Goal: Task Accomplishment & Management: Manage account settings

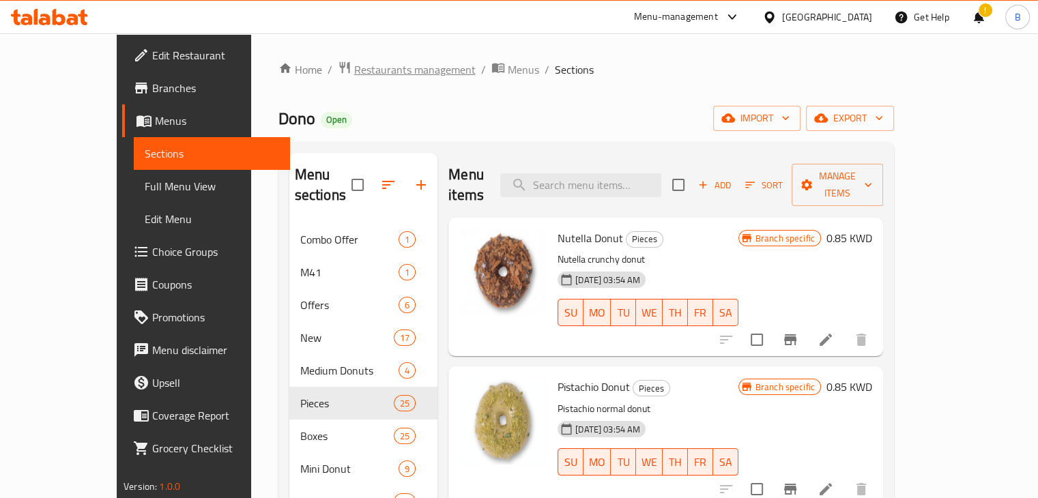
click at [385, 78] on span "Restaurants management" at bounding box center [415, 69] width 122 height 16
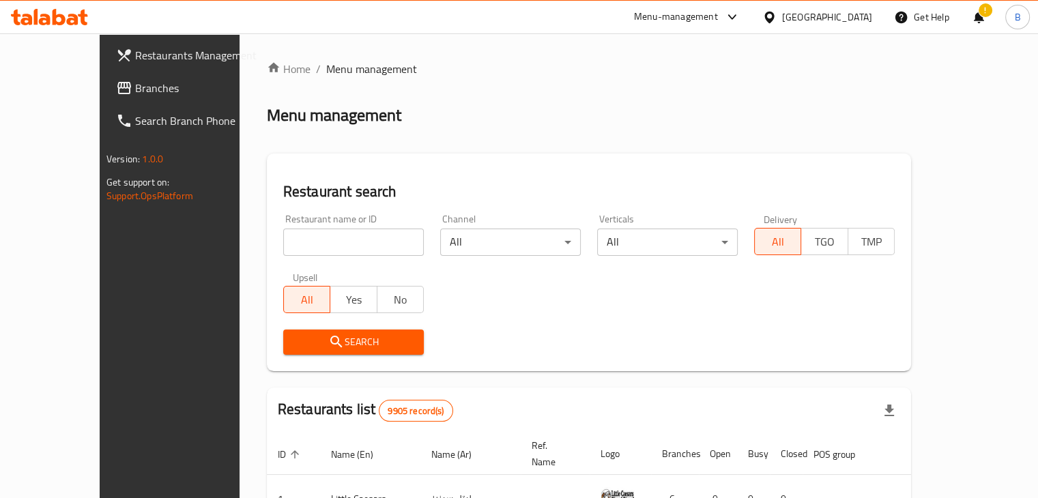
click at [370, 235] on input "search" at bounding box center [353, 242] width 141 height 27
type input "wink"
click at [332, 334] on span "Search" at bounding box center [353, 342] width 119 height 17
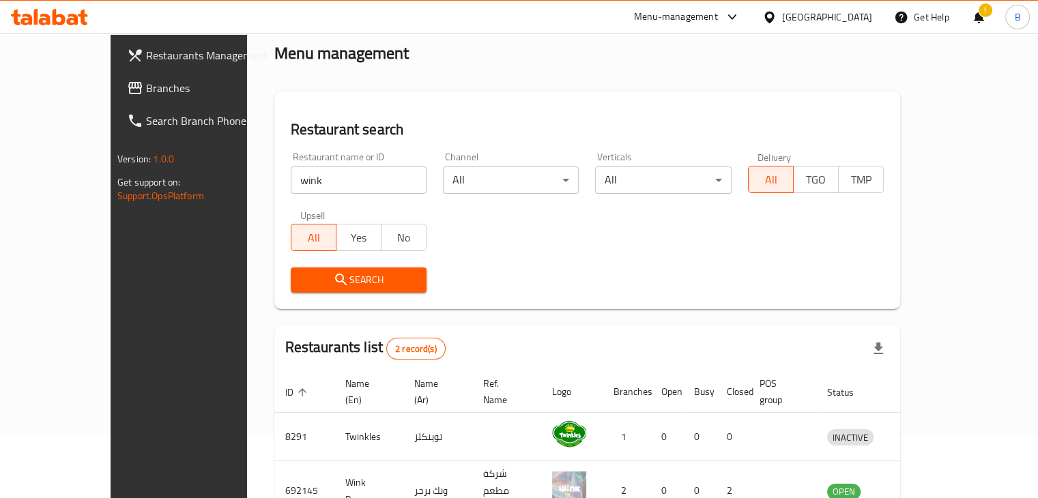
scroll to position [131, 0]
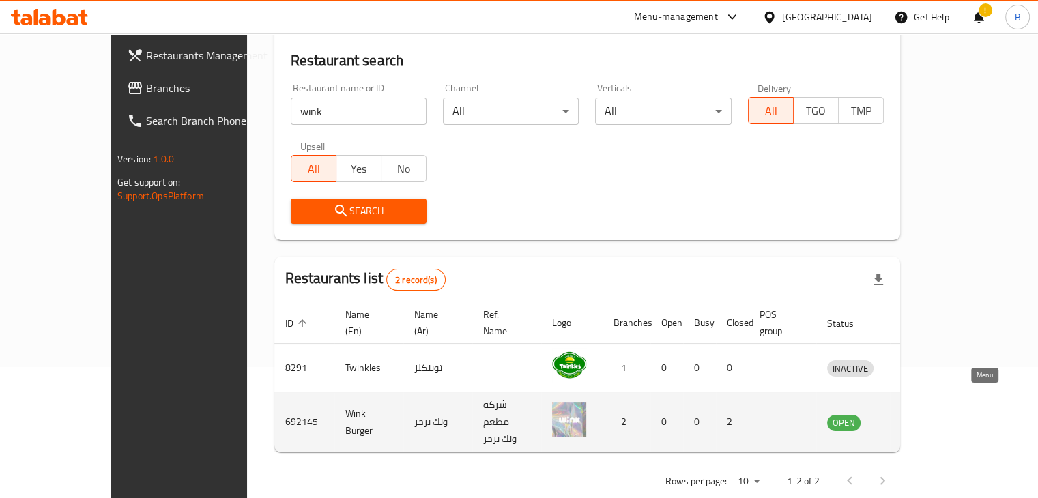
click at [917, 414] on icon "enhanced table" at bounding box center [909, 422] width 16 height 16
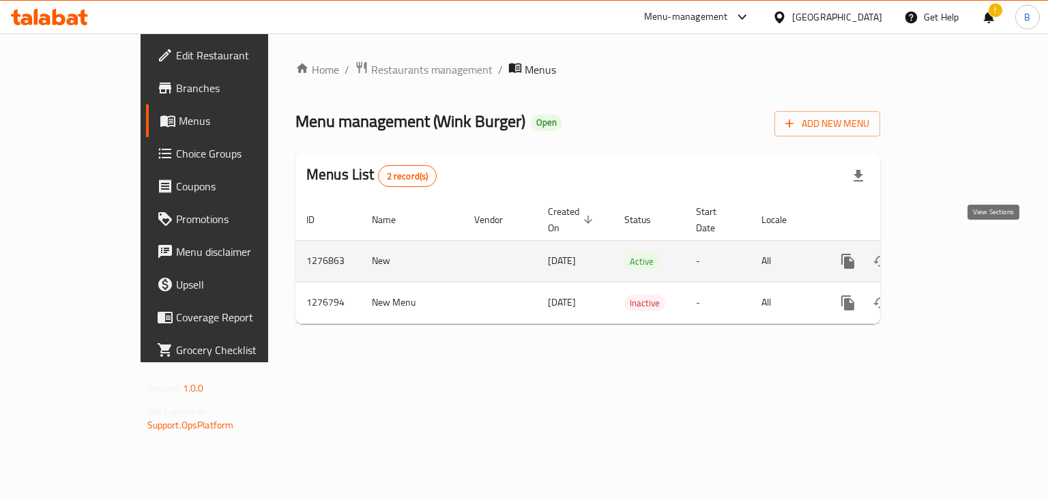
click at [953, 255] on icon "enhanced table" at bounding box center [947, 261] width 12 height 12
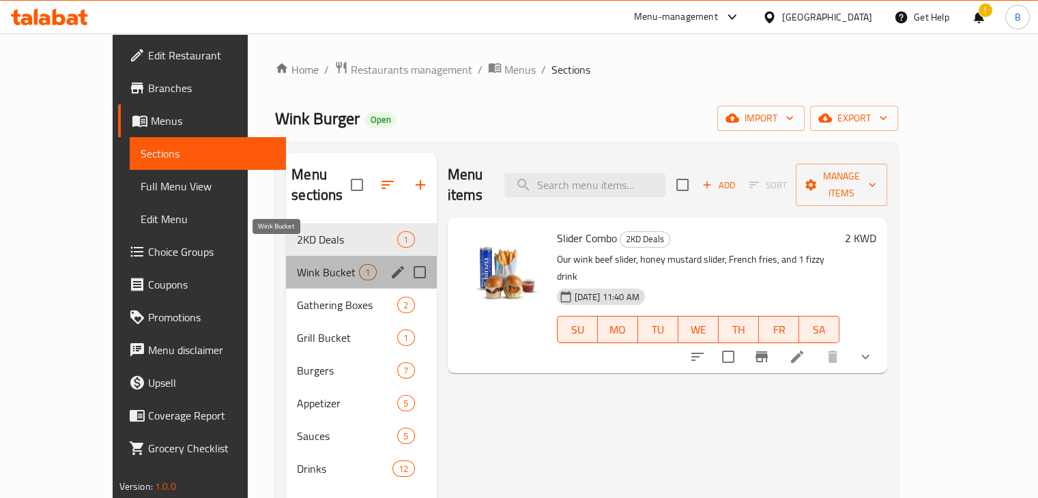
click at [297, 264] on span "Wink Bucket" at bounding box center [328, 272] width 62 height 16
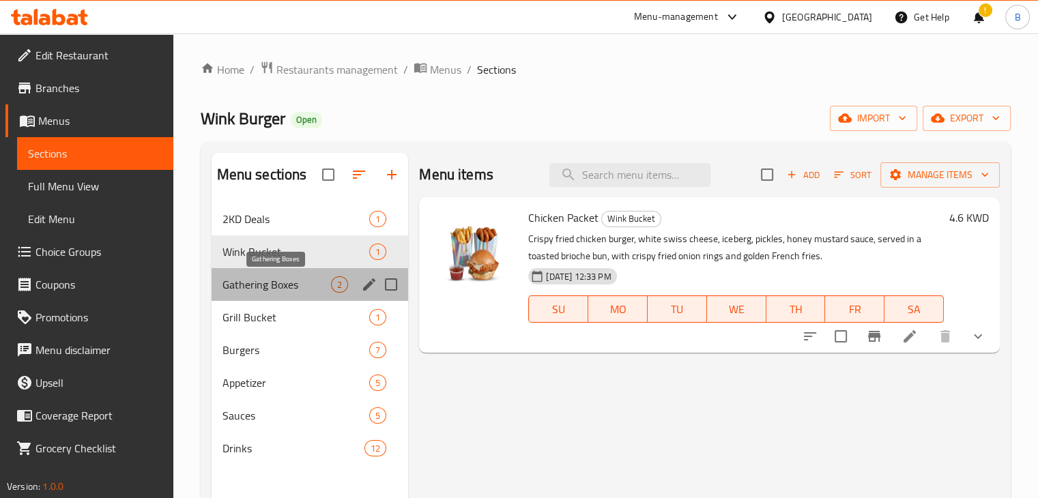
click at [267, 279] on span "Gathering Boxes" at bounding box center [277, 284] width 109 height 16
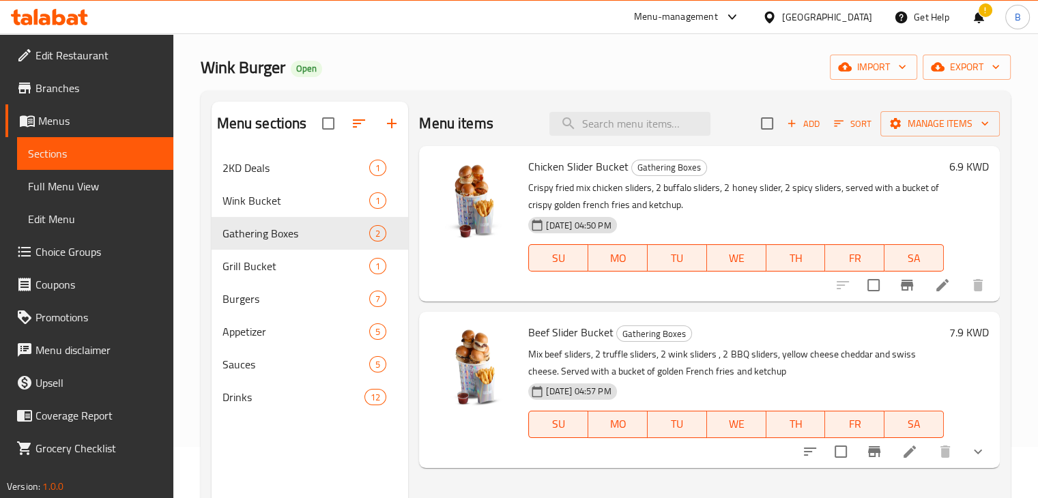
scroll to position [33, 0]
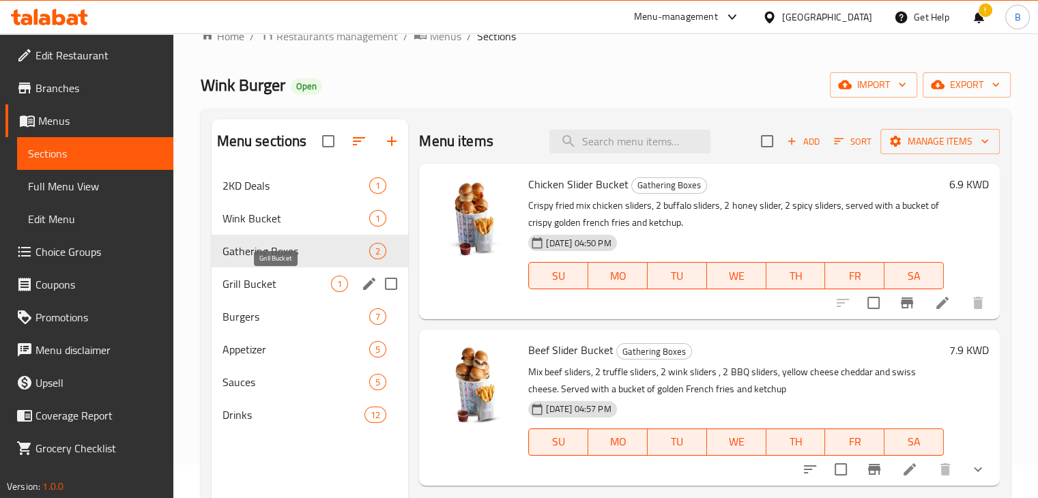
click at [272, 276] on span "Grill Bucket" at bounding box center [277, 284] width 109 height 16
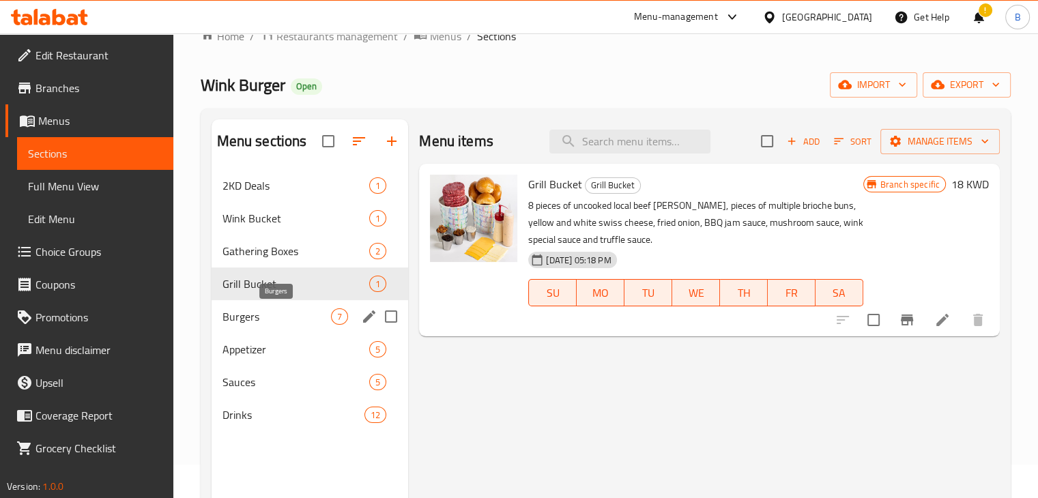
click at [268, 313] on span "Burgers" at bounding box center [277, 317] width 109 height 16
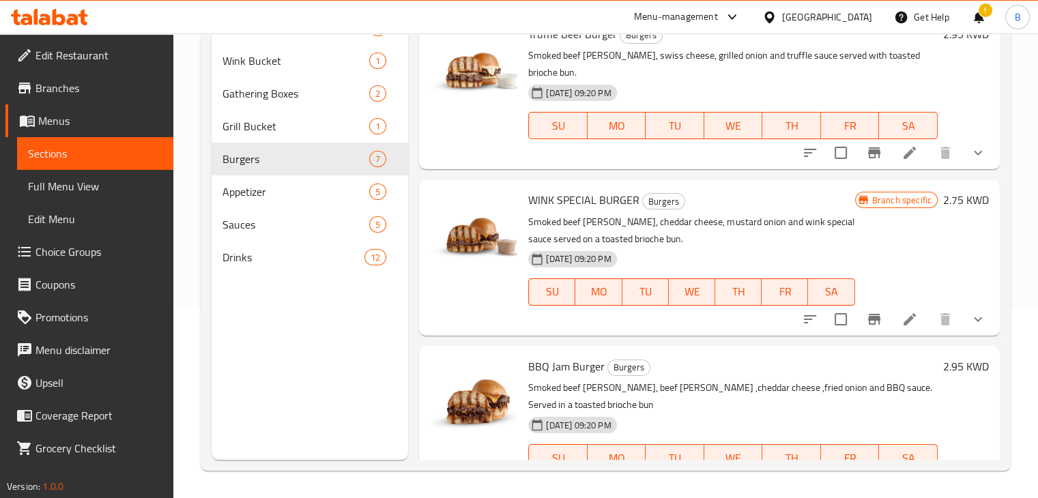
scroll to position [665, 0]
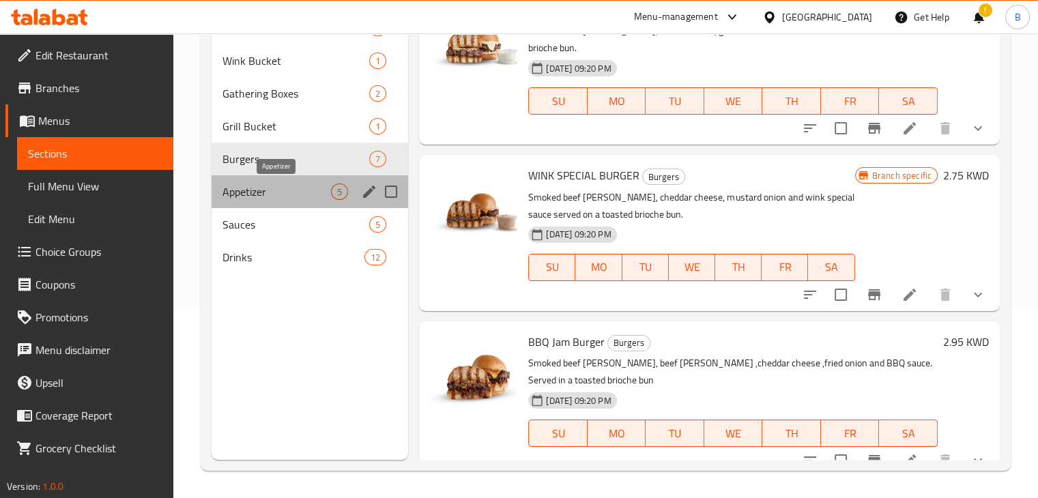
click at [277, 184] on span "Appetizer" at bounding box center [277, 192] width 109 height 16
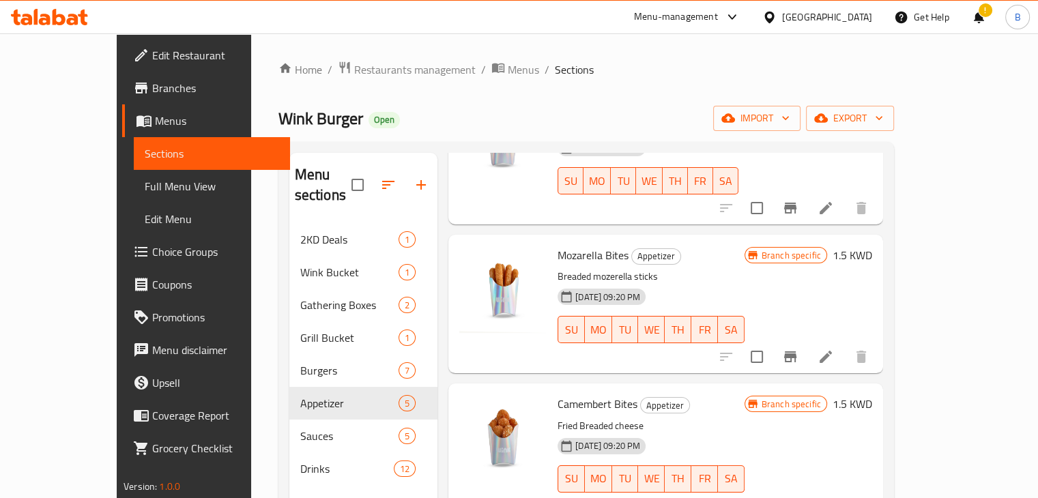
scroll to position [191, 0]
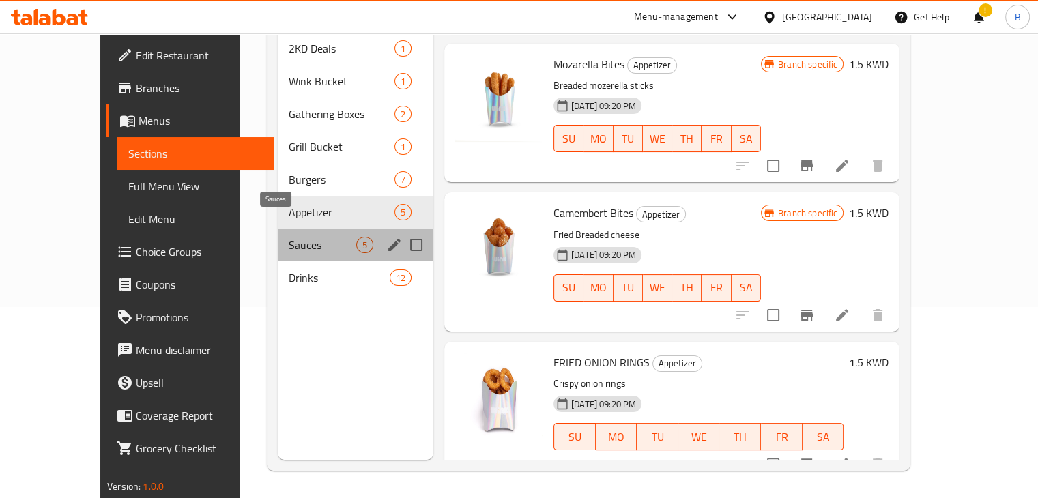
click at [289, 237] on span "Sauces" at bounding box center [323, 245] width 68 height 16
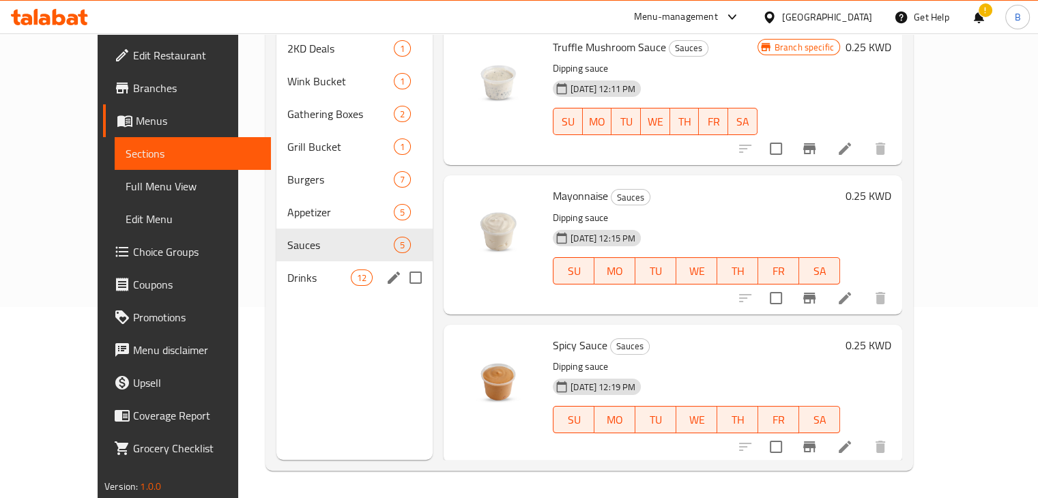
click at [276, 266] on div "Drinks 12" at bounding box center [354, 277] width 156 height 33
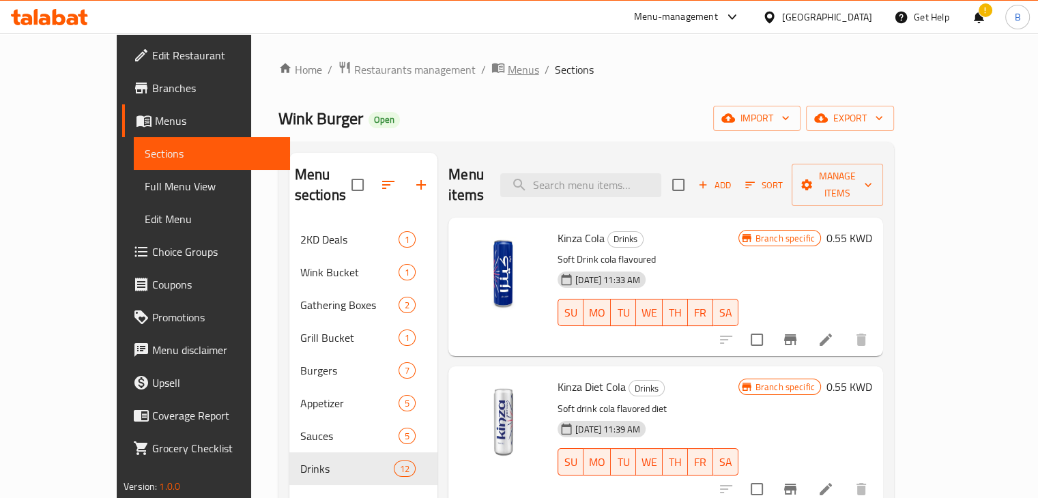
click at [508, 66] on span "Menus" at bounding box center [523, 69] width 31 height 16
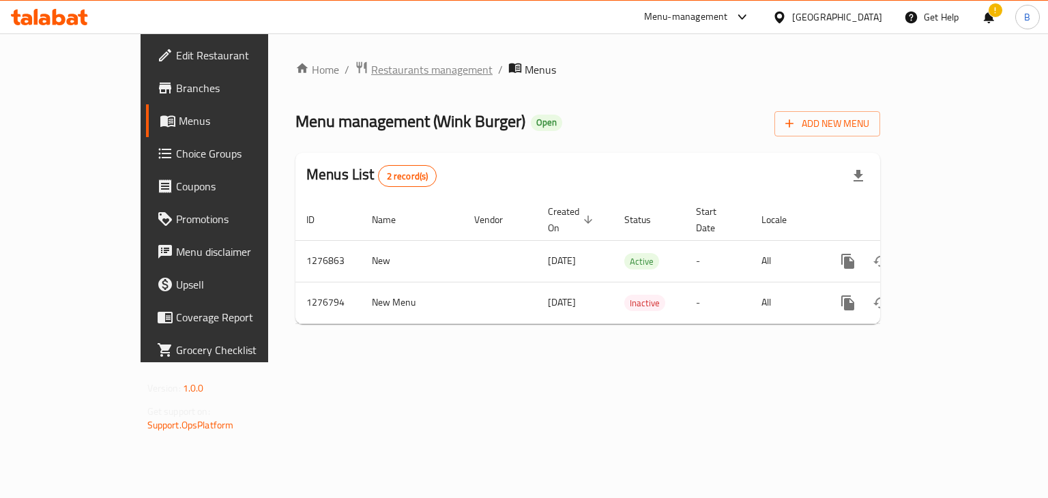
click at [392, 68] on span "Restaurants management" at bounding box center [432, 69] width 122 height 16
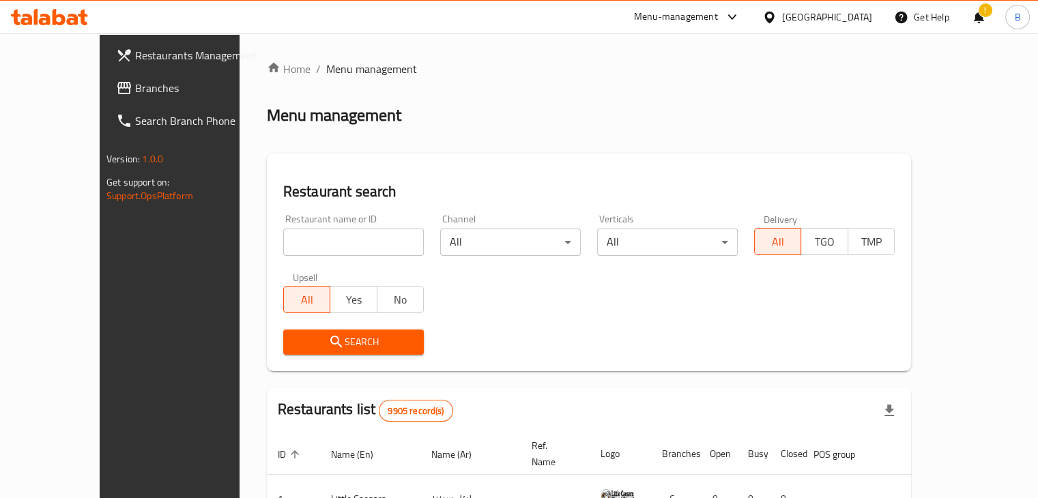
click at [332, 248] on input "search" at bounding box center [353, 242] width 141 height 27
type input "zahrat damishq"
click button "Search" at bounding box center [353, 342] width 141 height 25
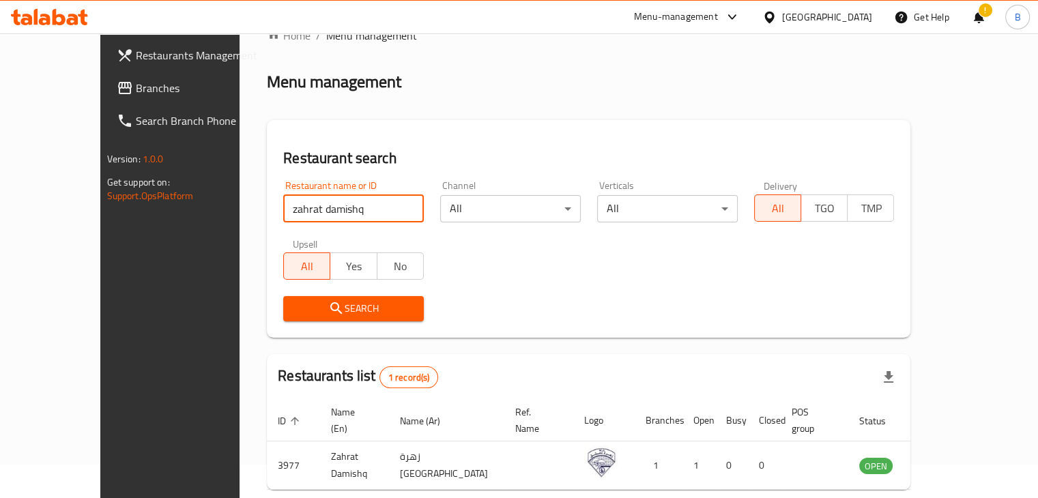
scroll to position [83, 0]
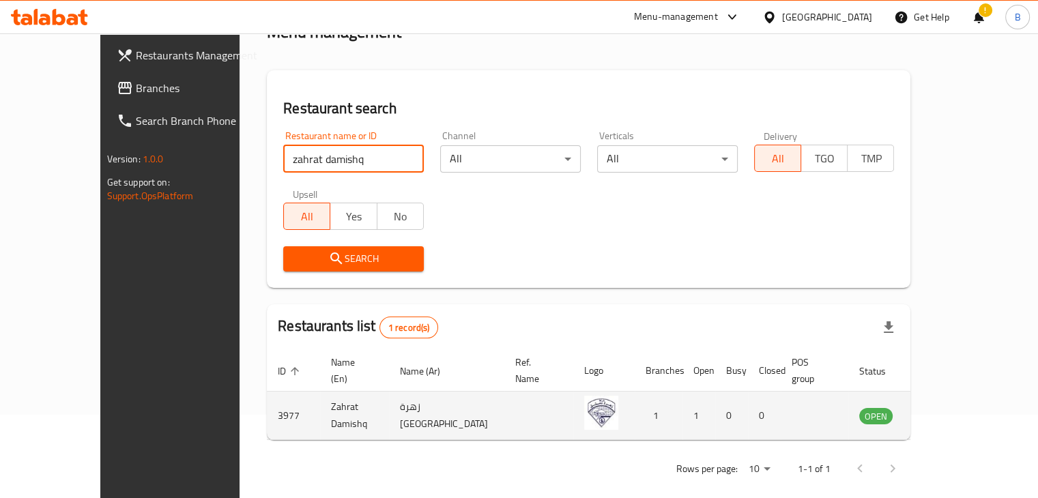
click at [947, 411] on icon "enhanced table" at bounding box center [939, 417] width 15 height 12
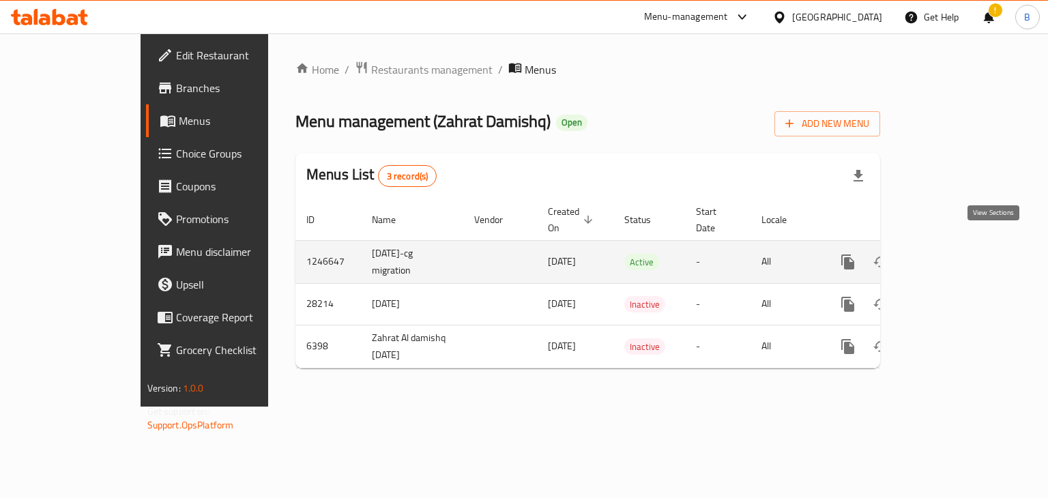
click at [963, 246] on link "enhanced table" at bounding box center [946, 262] width 33 height 33
